Goal: Communication & Community: Answer question/provide support

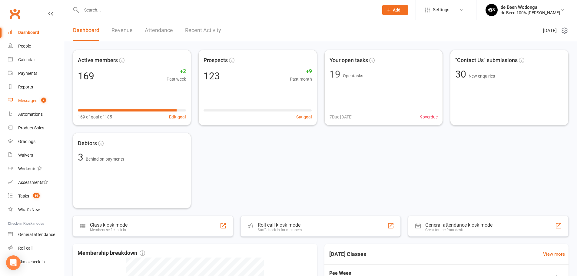
click at [26, 98] on div "Messages" at bounding box center [27, 100] width 19 height 5
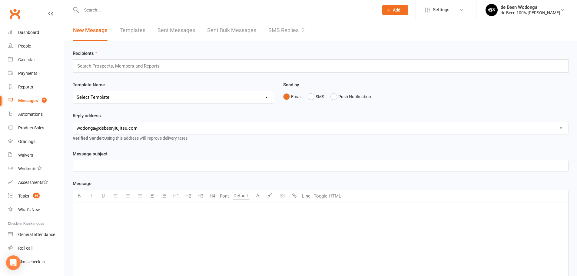
click at [292, 28] on link "SMS Replies 2" at bounding box center [286, 30] width 36 height 21
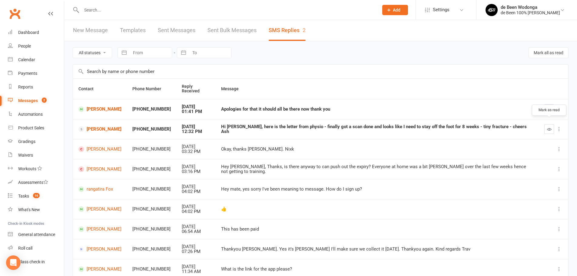
click at [554, 126] on div at bounding box center [553, 129] width 18 height 10
click at [546, 125] on button "button" at bounding box center [549, 129] width 10 height 10
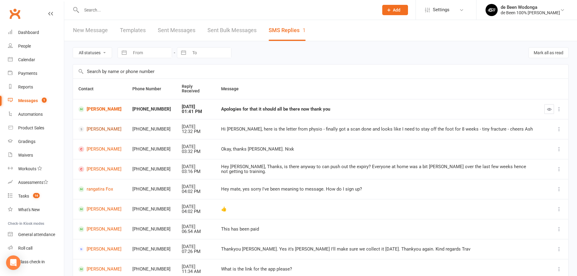
click at [101, 126] on link "Ashley Bythell" at bounding box center [99, 129] width 43 height 6
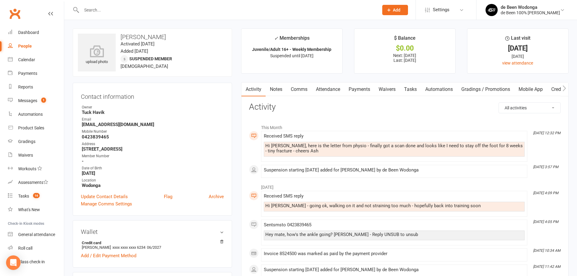
click at [294, 92] on link "Comms" at bounding box center [299, 89] width 25 height 14
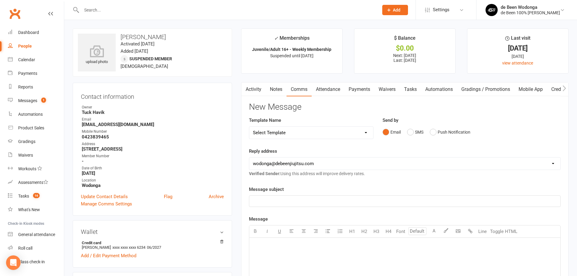
click at [283, 90] on link "Notes" at bounding box center [276, 89] width 21 height 14
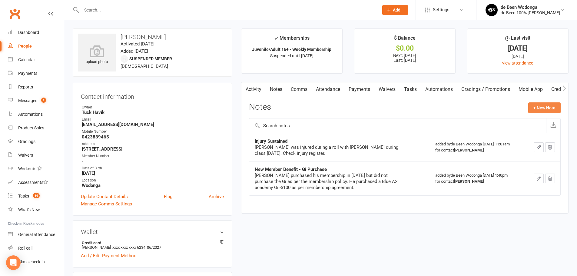
click at [544, 108] on button "+ New Note" at bounding box center [544, 107] width 32 height 11
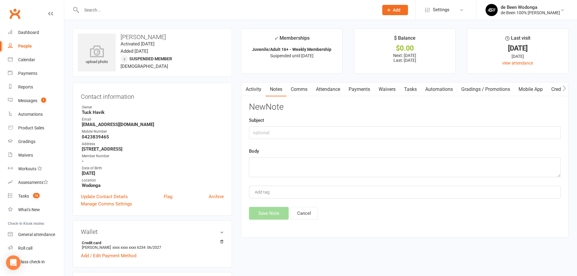
click at [305, 87] on link "Comms" at bounding box center [299, 89] width 25 height 14
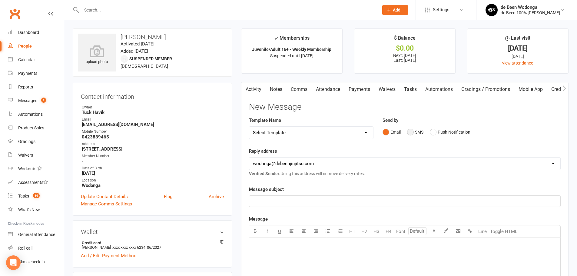
click at [416, 134] on button "SMS" at bounding box center [415, 132] width 16 height 12
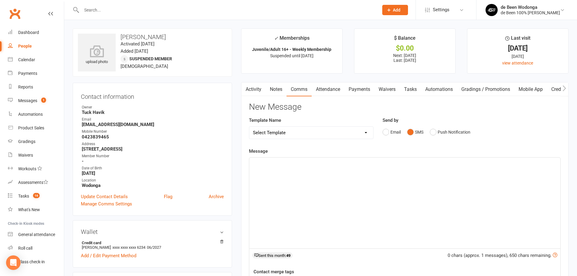
click at [340, 174] on div "﻿" at bounding box center [404, 203] width 311 height 91
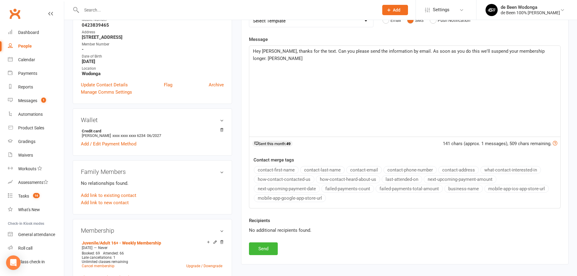
scroll to position [121, 0]
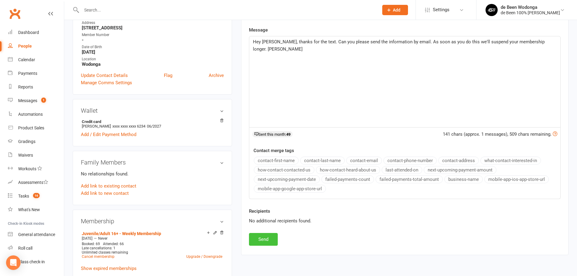
click at [265, 236] on button "Send" at bounding box center [263, 239] width 29 height 13
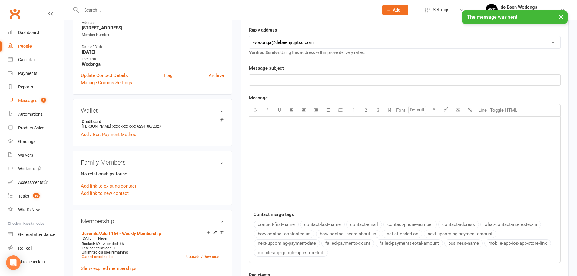
click at [30, 102] on div "Messages" at bounding box center [27, 100] width 19 height 5
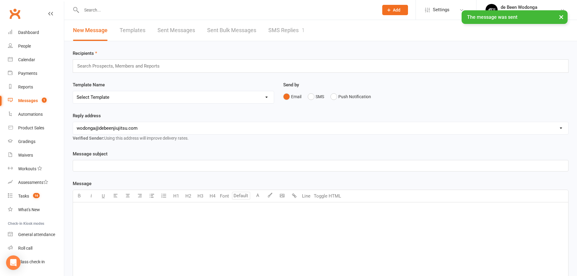
click at [277, 30] on link "SMS Replies 1" at bounding box center [286, 30] width 36 height 21
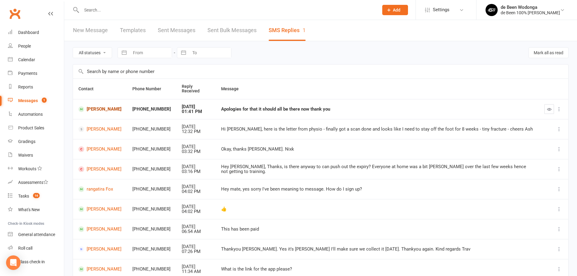
click at [95, 106] on link "Jack Willis" at bounding box center [99, 109] width 43 height 6
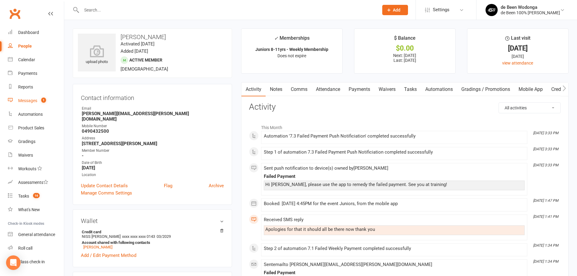
click at [37, 102] on div "Messages" at bounding box center [27, 100] width 19 height 5
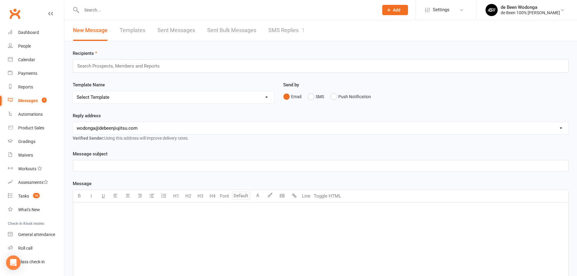
click at [292, 32] on link "SMS Replies 1" at bounding box center [286, 30] width 36 height 21
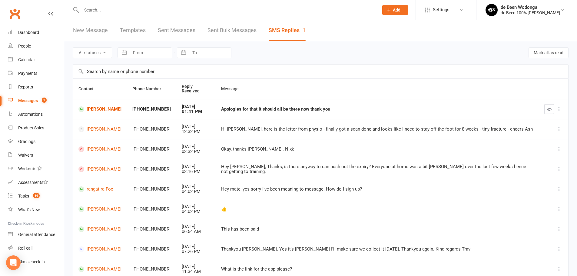
click at [544, 104] on button "button" at bounding box center [549, 109] width 10 height 10
click at [36, 26] on link "Dashboard" at bounding box center [36, 33] width 56 height 14
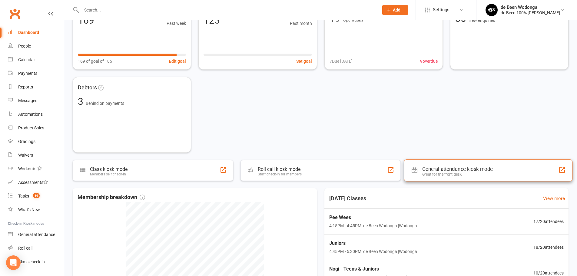
scroll to position [61, 0]
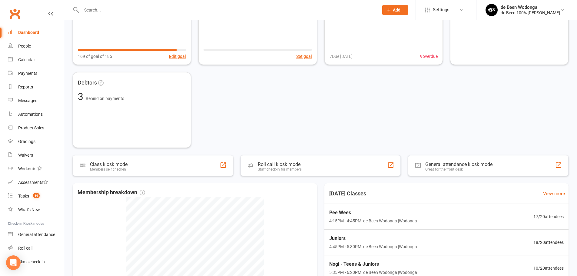
click at [98, 8] on input "text" at bounding box center [227, 10] width 295 height 8
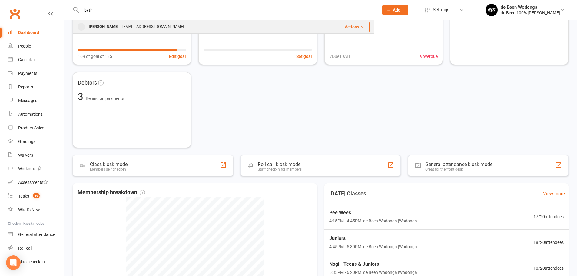
type input "byth"
click at [103, 24] on div "Ashley Bythell" at bounding box center [104, 26] width 34 height 9
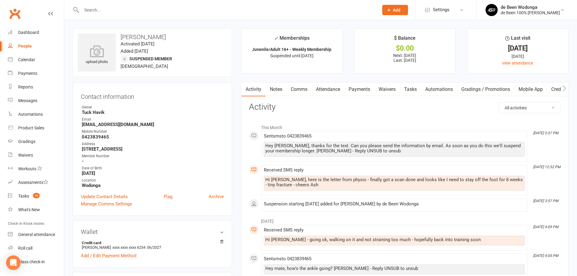
click at [300, 86] on link "Comms" at bounding box center [299, 89] width 25 height 14
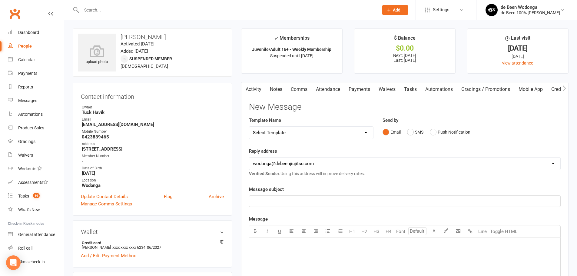
click at [291, 199] on p "﻿" at bounding box center [405, 201] width 304 height 7
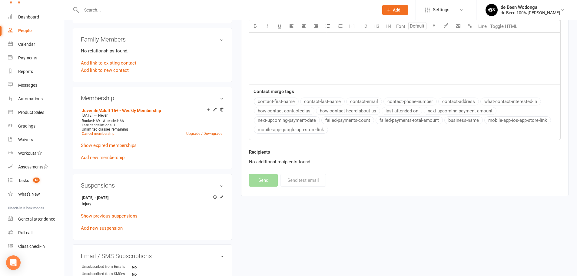
scroll to position [303, 0]
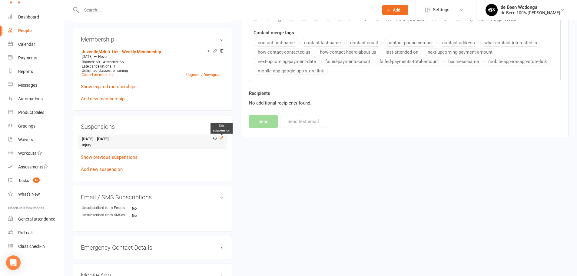
click at [222, 138] on icon at bounding box center [221, 137] width 3 height 3
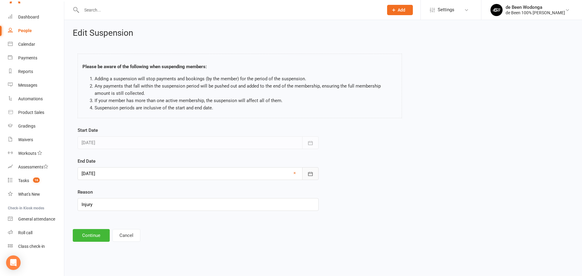
click at [312, 173] on icon "button" at bounding box center [310, 174] width 6 height 6
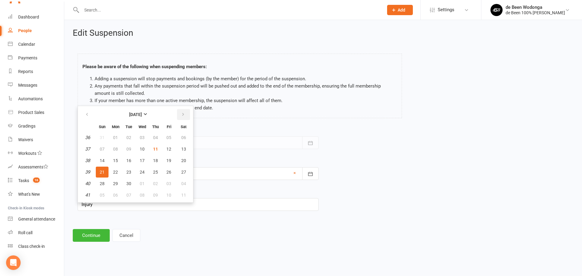
click at [182, 113] on icon "button" at bounding box center [183, 114] width 4 height 5
click at [102, 194] on span "02" at bounding box center [102, 195] width 5 height 5
type input "02 Nov 2025"
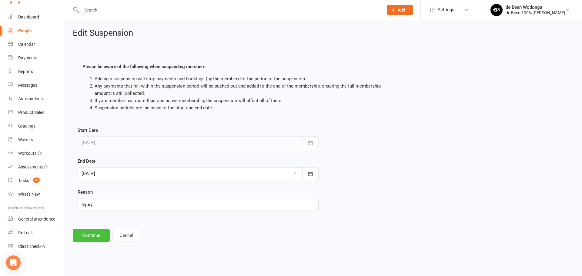
click at [89, 235] on button "Continue" at bounding box center [91, 235] width 37 height 13
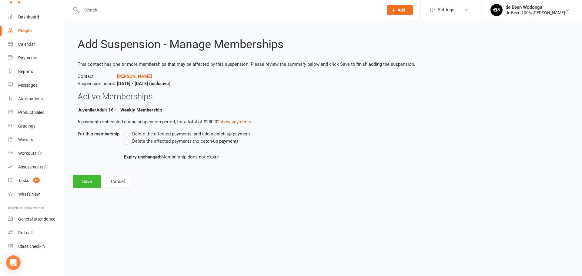
click at [128, 142] on label "Delete the affected payments (no catch-up payment)" at bounding box center [181, 141] width 114 height 7
click at [128, 138] on input "Delete the affected payments (no catch-up payment)" at bounding box center [126, 138] width 4 height 0
click at [83, 183] on button "Save" at bounding box center [87, 181] width 28 height 13
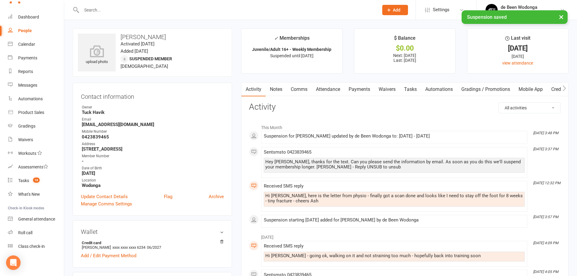
click at [302, 91] on link "Comms" at bounding box center [299, 89] width 25 height 14
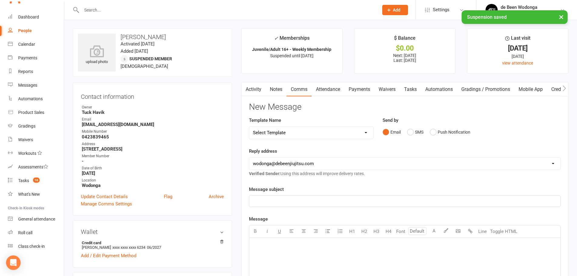
click at [276, 200] on p "﻿" at bounding box center [405, 201] width 304 height 7
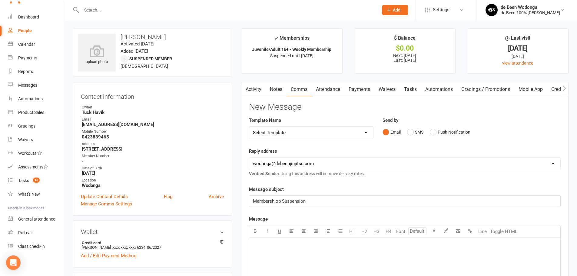
click at [276, 200] on span "Membershiop Suspension" at bounding box center [279, 200] width 53 height 5
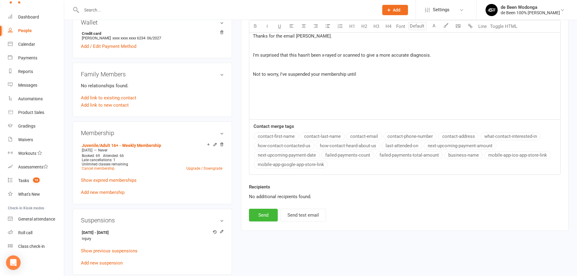
scroll to position [227, 0]
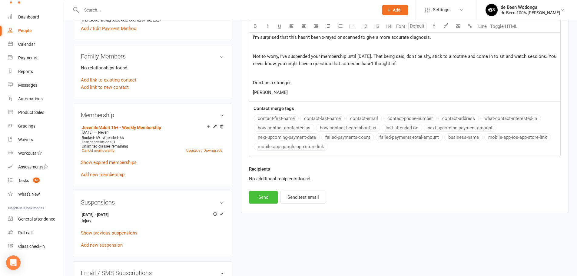
click at [272, 197] on button "Send" at bounding box center [263, 197] width 29 height 13
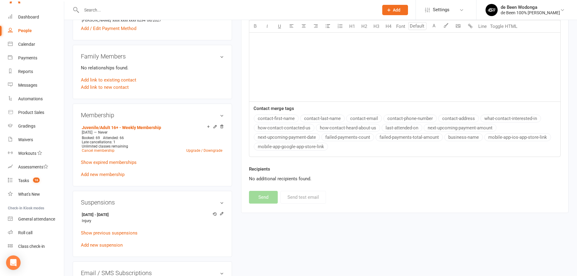
click at [108, 9] on input "text" at bounding box center [227, 10] width 295 height 8
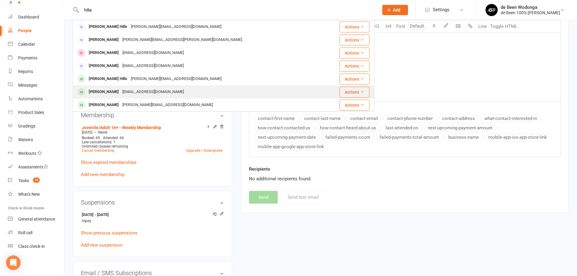
type input "hilia"
click at [93, 89] on div "Leo Hillas" at bounding box center [104, 92] width 34 height 9
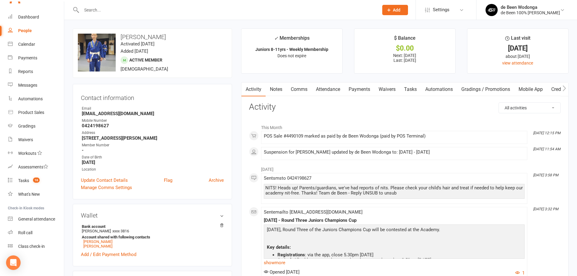
click at [367, 90] on link "Payments" at bounding box center [359, 89] width 30 height 14
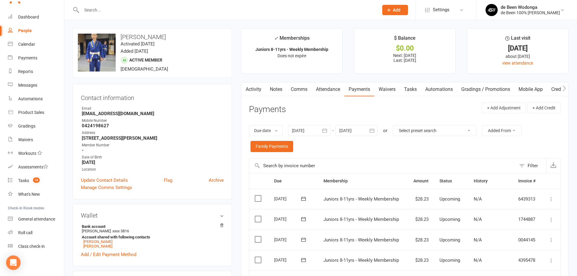
click at [294, 88] on link "Comms" at bounding box center [299, 89] width 25 height 14
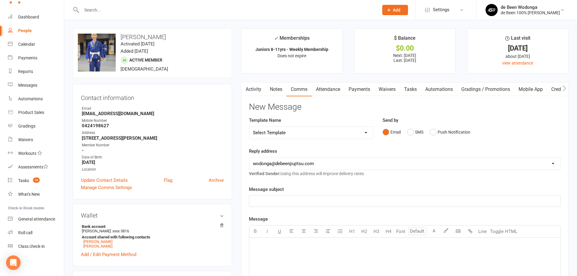
click at [274, 202] on p "﻿" at bounding box center [405, 201] width 304 height 7
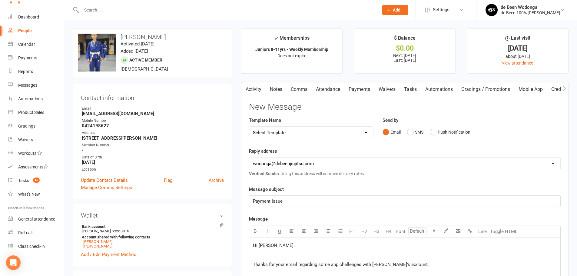
scroll to position [136, 0]
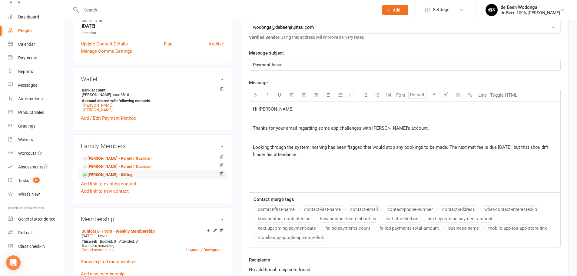
click at [103, 174] on link "Edie Hillas - Sibling" at bounding box center [107, 175] width 51 height 6
click at [252, 171] on div "Hi Sandi. ﻿ Thanks for your email regarding some app challenges with Leo's acco…" at bounding box center [404, 146] width 311 height 91
click at [324, 157] on p "Looking through the system, nothing has been flagged that would stop any bookin…" at bounding box center [405, 151] width 304 height 15
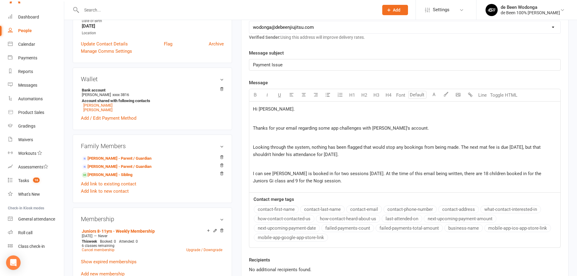
click at [380, 186] on div "Hi Sandi. ﻿ Thanks for your email regarding some app challenges with Leo's acco…" at bounding box center [404, 146] width 311 height 91
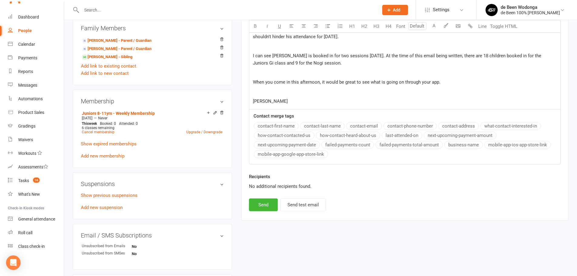
scroll to position [257, 0]
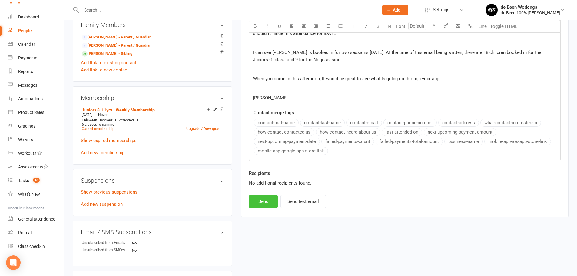
click at [264, 198] on button "Send" at bounding box center [263, 201] width 29 height 13
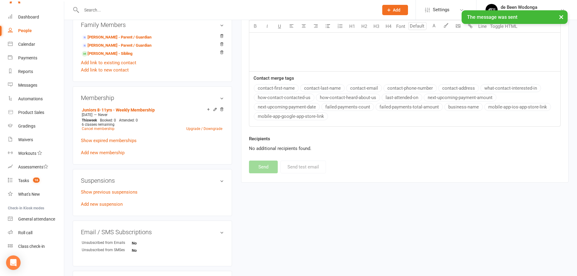
drag, startPoint x: 36, startPoint y: 17, endPoint x: 38, endPoint y: 21, distance: 3.9
click at [36, 10] on div "× The message was sent" at bounding box center [284, 10] width 569 height 0
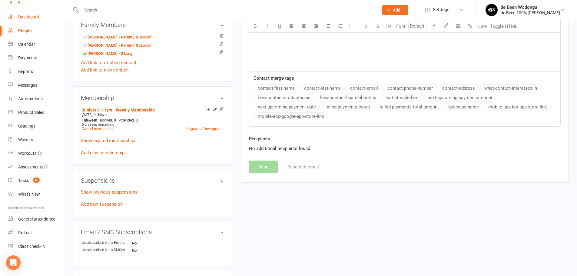
click at [34, 16] on div "Dashboard" at bounding box center [28, 17] width 21 height 5
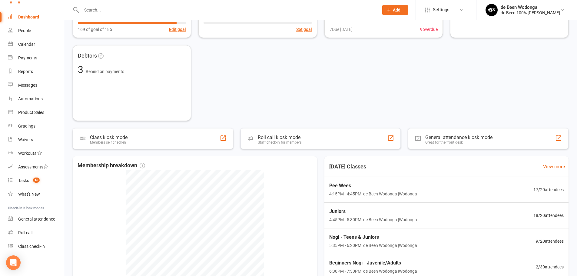
scroll to position [91, 0]
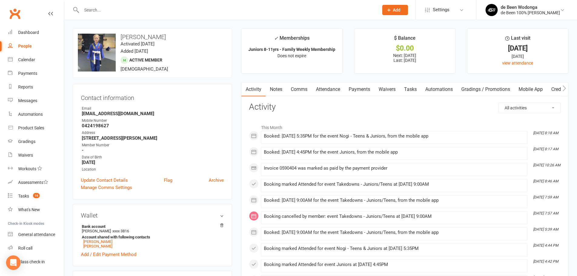
click at [322, 89] on link "Attendance" at bounding box center [328, 89] width 33 height 14
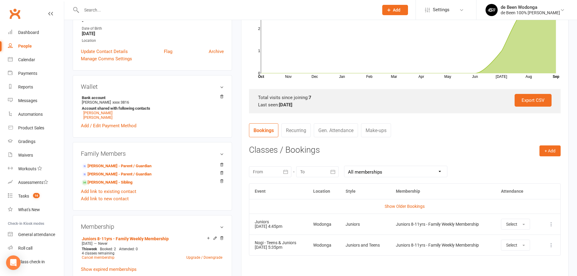
scroll to position [121, 0]
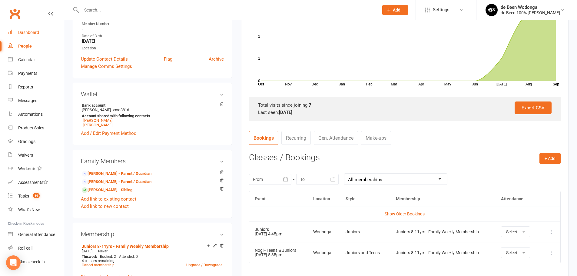
click at [25, 28] on link "Dashboard" at bounding box center [36, 33] width 56 height 14
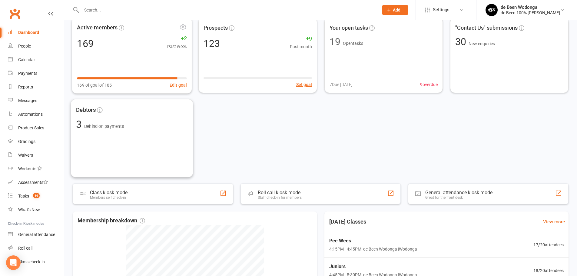
scroll to position [30, 0]
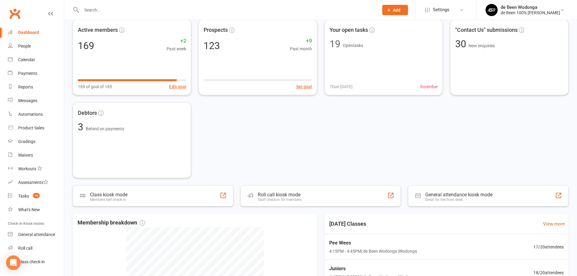
click at [95, 5] on div at bounding box center [224, 10] width 302 height 20
click at [97, 8] on input "text" at bounding box center [227, 10] width 295 height 8
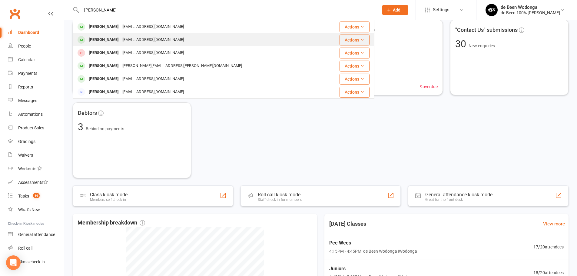
type input "Leo"
click at [98, 38] on div "Leo Hillas" at bounding box center [104, 39] width 34 height 9
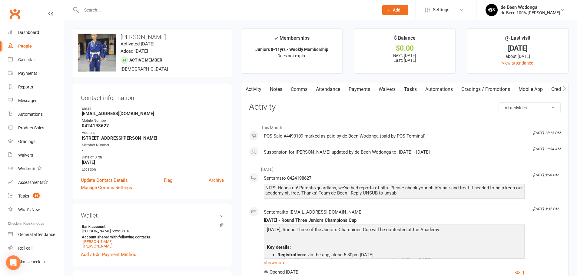
click at [351, 87] on link "Payments" at bounding box center [359, 89] width 30 height 14
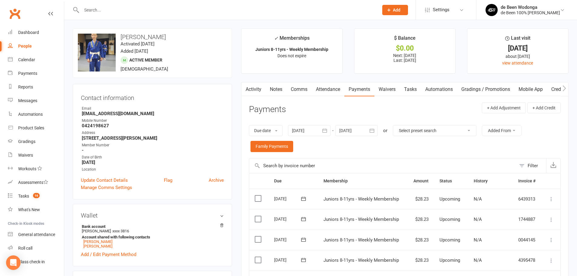
click at [566, 87] on icon "button" at bounding box center [565, 88] width 4 height 6
click at [555, 90] on link "Credit balance" at bounding box center [548, 89] width 39 height 14
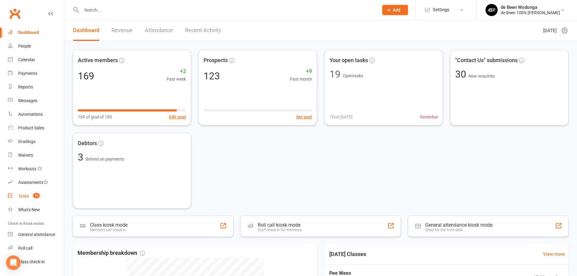
click at [21, 195] on div "Tasks" at bounding box center [23, 196] width 11 height 5
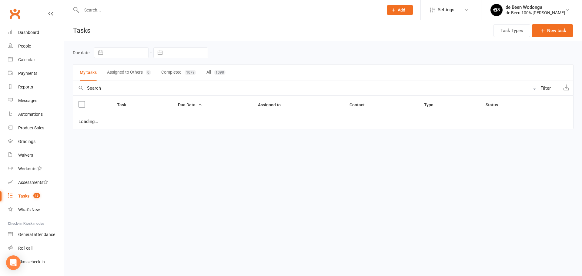
select select "waiting"
select select "started"
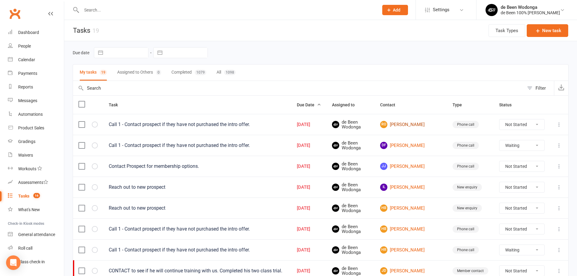
click at [407, 126] on link "RO [PERSON_NAME]" at bounding box center [410, 124] width 61 height 7
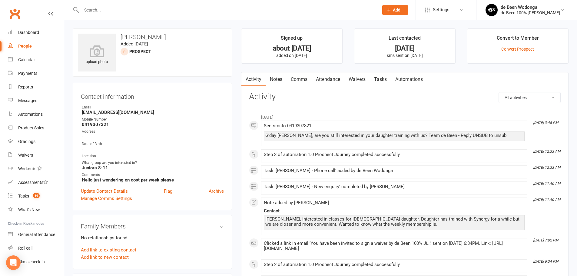
click at [298, 78] on link "Comms" at bounding box center [299, 79] width 25 height 14
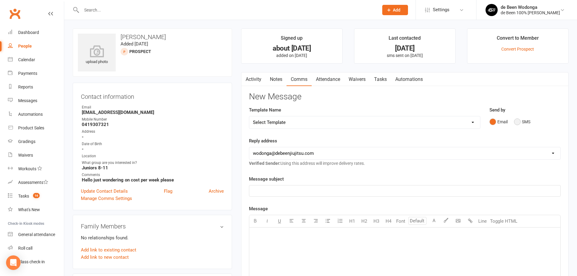
click at [521, 122] on button "SMS" at bounding box center [522, 122] width 16 height 12
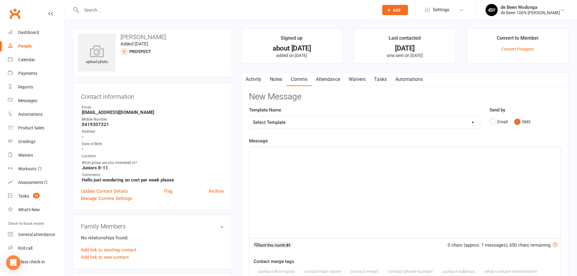
click at [385, 203] on div "﻿" at bounding box center [404, 192] width 311 height 91
click at [450, 152] on p "G'day [PERSON_NAME], are you still interested in your child participating in ou…" at bounding box center [405, 152] width 304 height 7
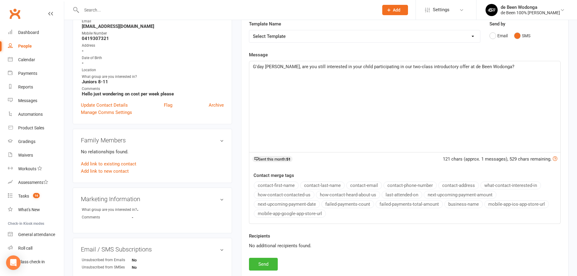
scroll to position [91, 0]
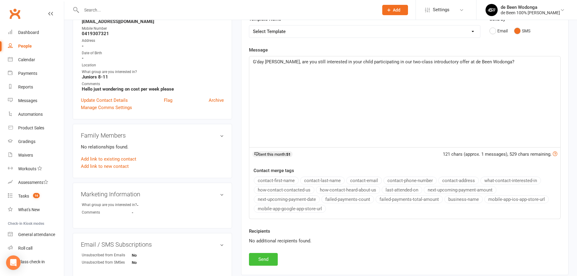
click at [264, 260] on button "Send" at bounding box center [263, 259] width 29 height 13
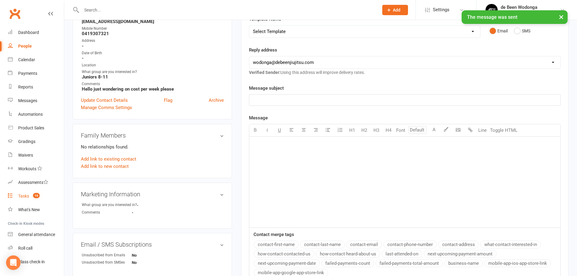
drag, startPoint x: 22, startPoint y: 196, endPoint x: 31, endPoint y: 198, distance: 9.3
click at [22, 196] on div "Tasks" at bounding box center [23, 196] width 11 height 5
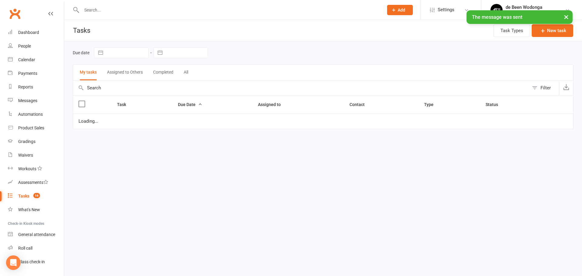
select select "waiting"
select select "started"
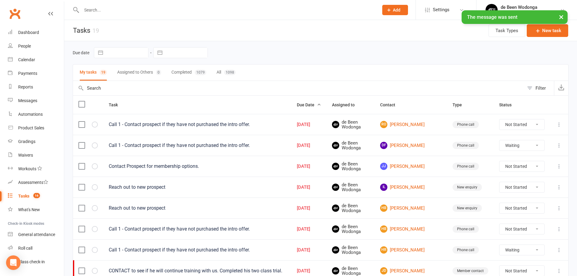
click at [527, 122] on select "Not Started In Progress Waiting Complete" at bounding box center [522, 124] width 45 height 10
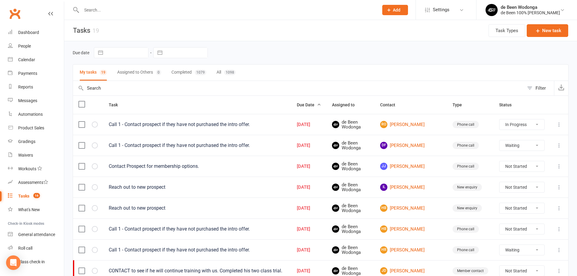
click at [500, 119] on select "Not Started In Progress Waiting Complete" at bounding box center [522, 124] width 45 height 10
select select "unstarted"
select select "started"
select select "waiting"
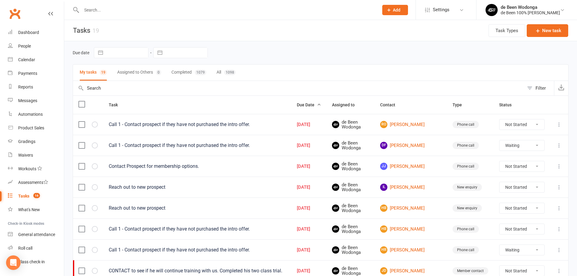
select select "started"
click at [420, 144] on link "DF [PERSON_NAME]" at bounding box center [410, 145] width 61 height 7
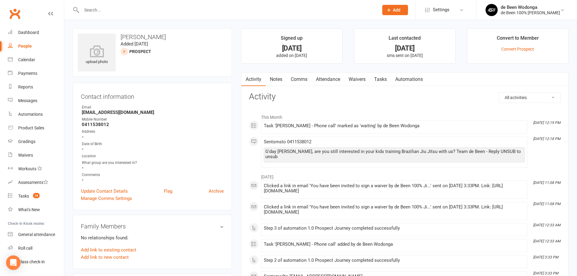
click at [278, 79] on link "Notes" at bounding box center [276, 79] width 21 height 14
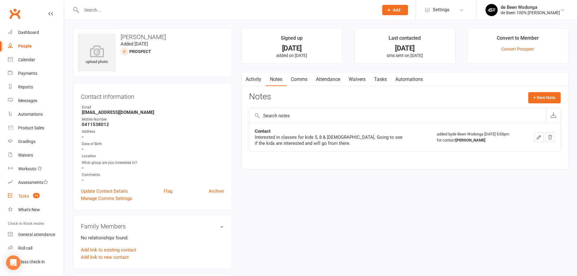
click at [20, 191] on link "Tasks 16" at bounding box center [36, 196] width 56 height 14
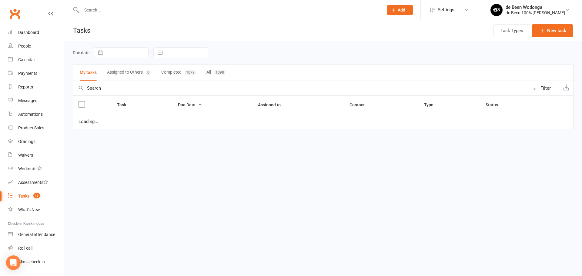
select select "started"
select select "waiting"
select select "started"
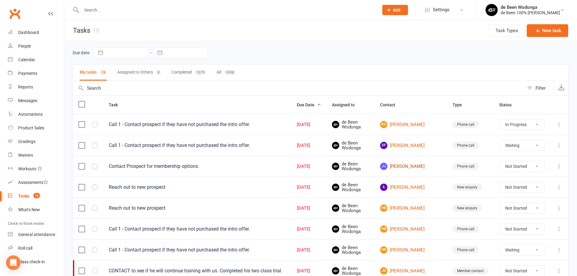
click at [419, 166] on link "[PERSON_NAME]" at bounding box center [410, 166] width 61 height 7
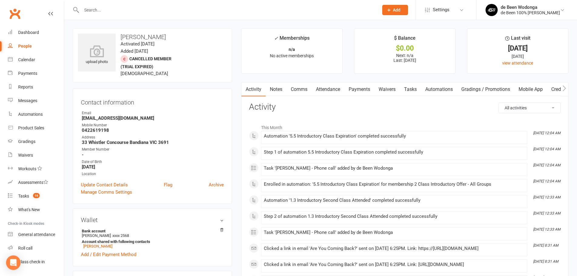
click at [303, 91] on link "Comms" at bounding box center [299, 89] width 25 height 14
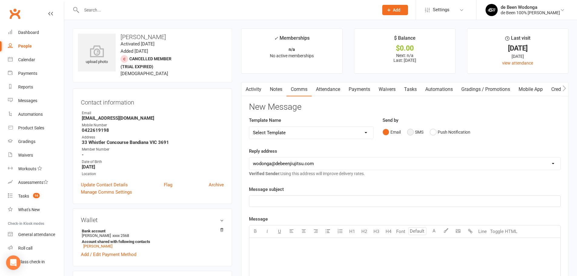
click at [416, 132] on button "SMS" at bounding box center [415, 132] width 16 height 12
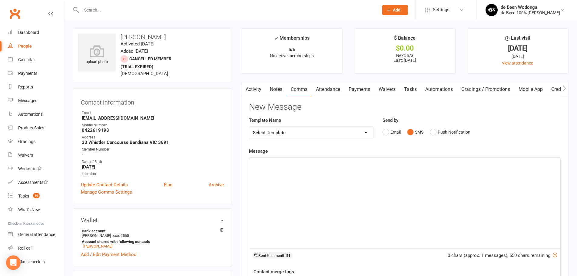
click at [354, 219] on div "﻿" at bounding box center [404, 203] width 311 height 91
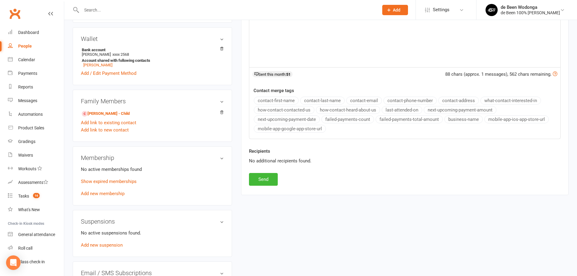
scroll to position [182, 0]
click at [271, 174] on button "Send" at bounding box center [263, 178] width 29 height 13
